Goal: Find specific page/section: Find specific page/section

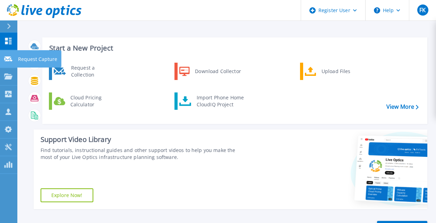
click at [3, 60] on link "Request Capture Request Capture" at bounding box center [8, 59] width 17 height 18
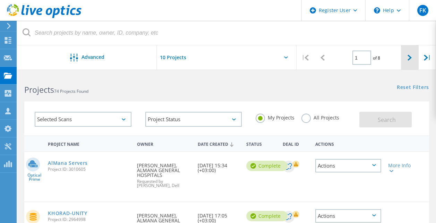
click at [410, 58] on icon at bounding box center [410, 58] width 4 height 6
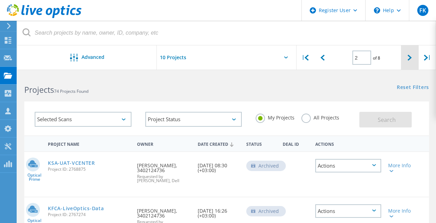
click at [413, 60] on div at bounding box center [409, 57] width 17 height 25
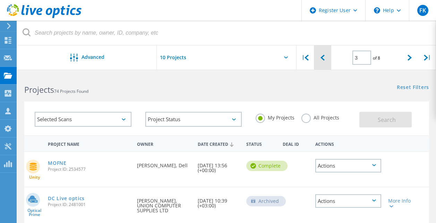
click at [324, 61] on div at bounding box center [322, 57] width 17 height 25
type input "2"
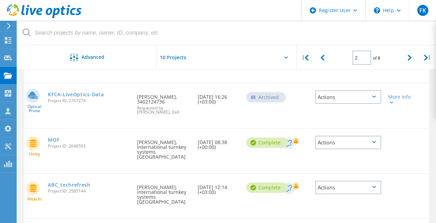
scroll to position [113, 0]
